Goal: Task Accomplishment & Management: Use online tool/utility

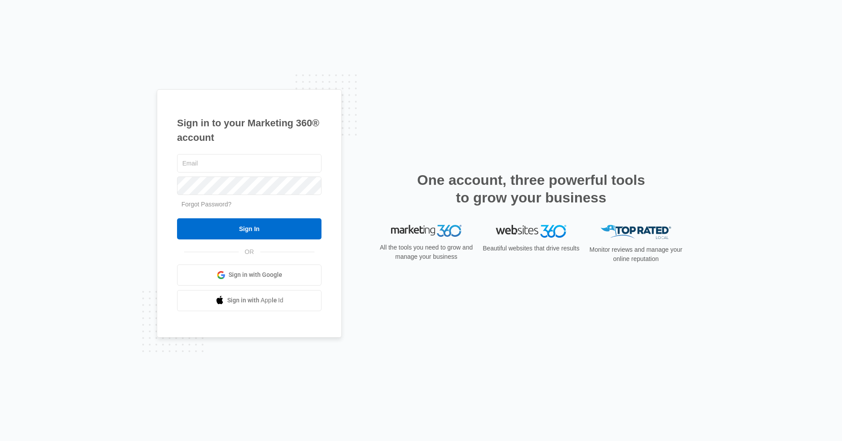
type input "[EMAIL_ADDRESS][DOMAIN_NAME]"
click at [306, 240] on div "[EMAIL_ADDRESS][DOMAIN_NAME] Forgot Password? Sign In OR Sign in with Google Si…" at bounding box center [249, 231] width 144 height 159
click at [295, 240] on div "[EMAIL_ADDRESS][DOMAIN_NAME] Forgot Password? Sign In OR Sign in with Google Si…" at bounding box center [249, 231] width 144 height 159
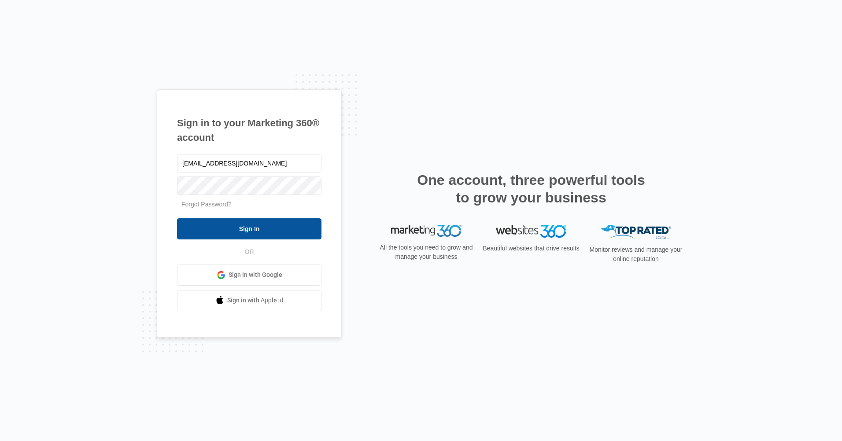
click at [293, 233] on input "Sign In" at bounding box center [249, 228] width 144 height 21
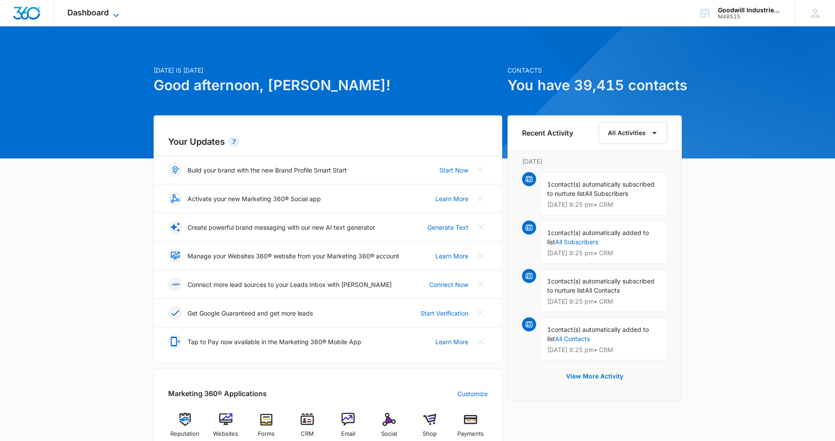
click at [107, 16] on span "Dashboard" at bounding box center [87, 12] width 41 height 9
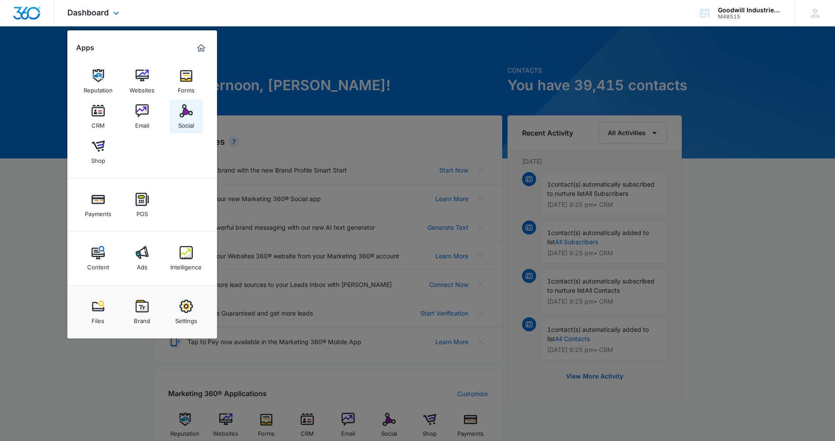
click at [184, 123] on div "Social" at bounding box center [186, 123] width 16 height 11
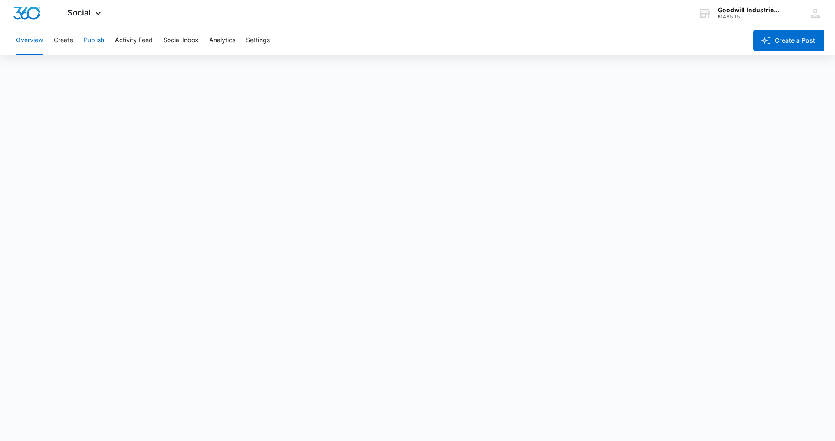
click at [100, 41] on button "Publish" at bounding box center [94, 40] width 21 height 28
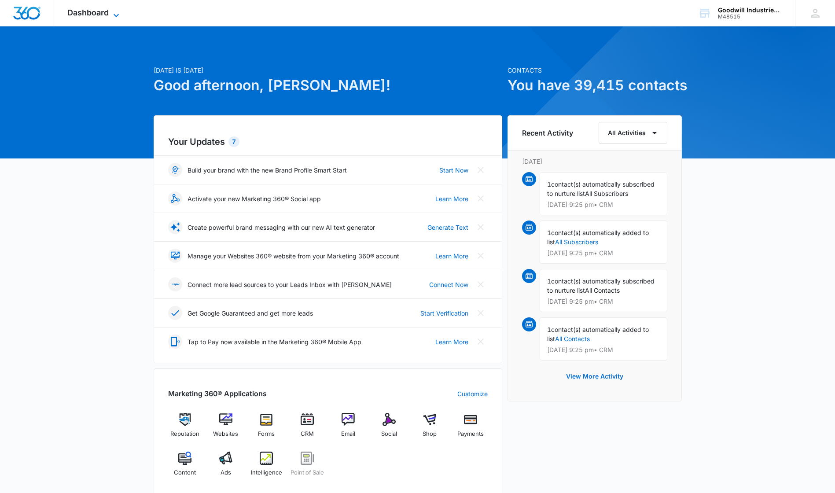
click at [103, 14] on span "Dashboard" at bounding box center [87, 12] width 41 height 9
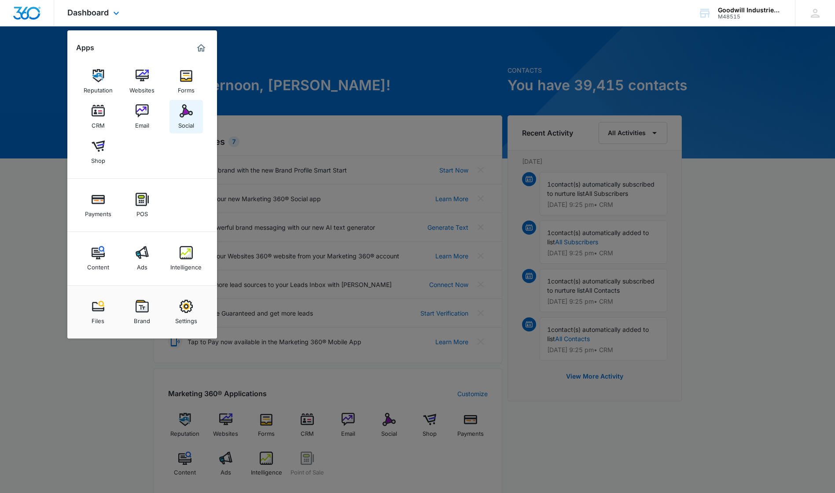
click at [195, 112] on link "Social" at bounding box center [186, 116] width 33 height 33
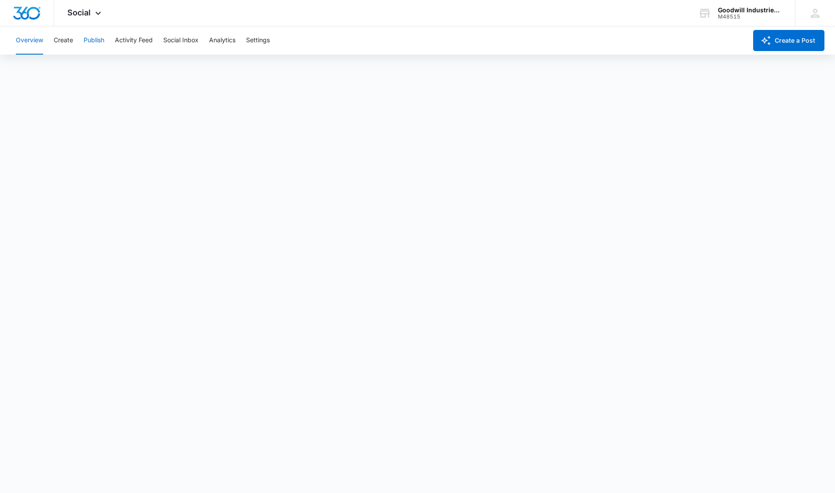
click at [97, 42] on button "Publish" at bounding box center [94, 40] width 21 height 28
